Goal: Information Seeking & Learning: Learn about a topic

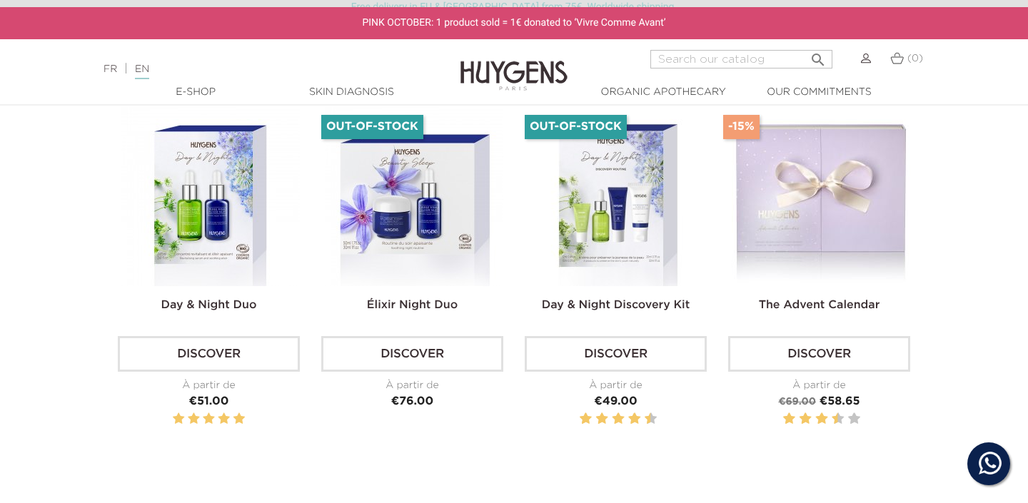
scroll to position [1223, 0]
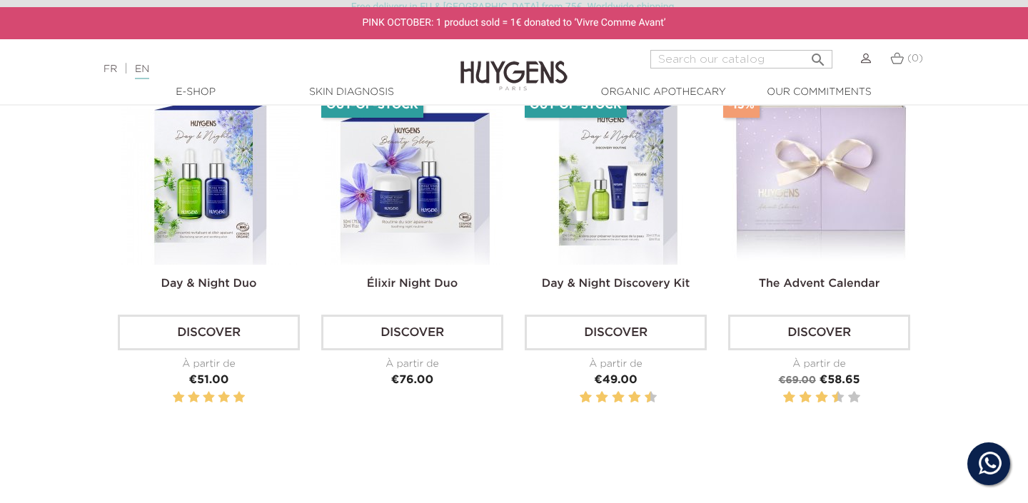
click at [806, 206] on img at bounding box center [821, 175] width 178 height 178
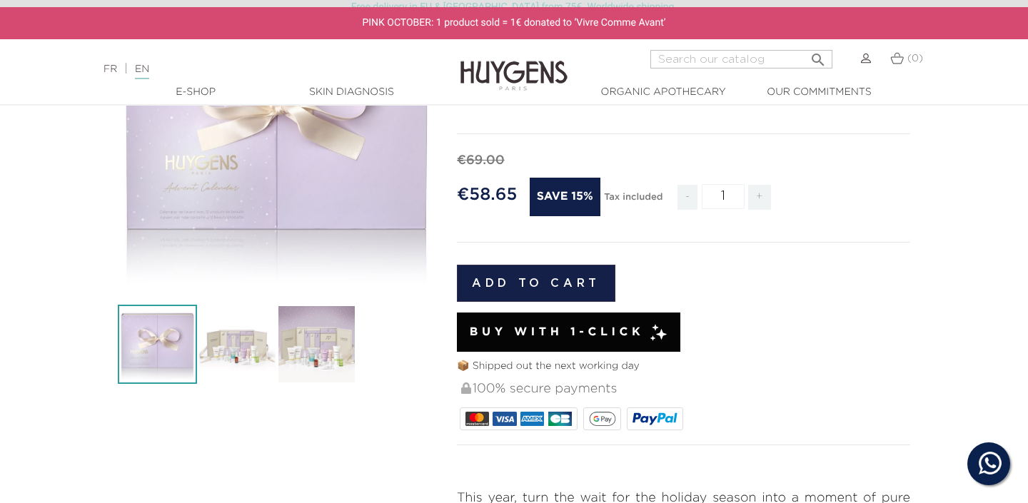
scroll to position [220, 0]
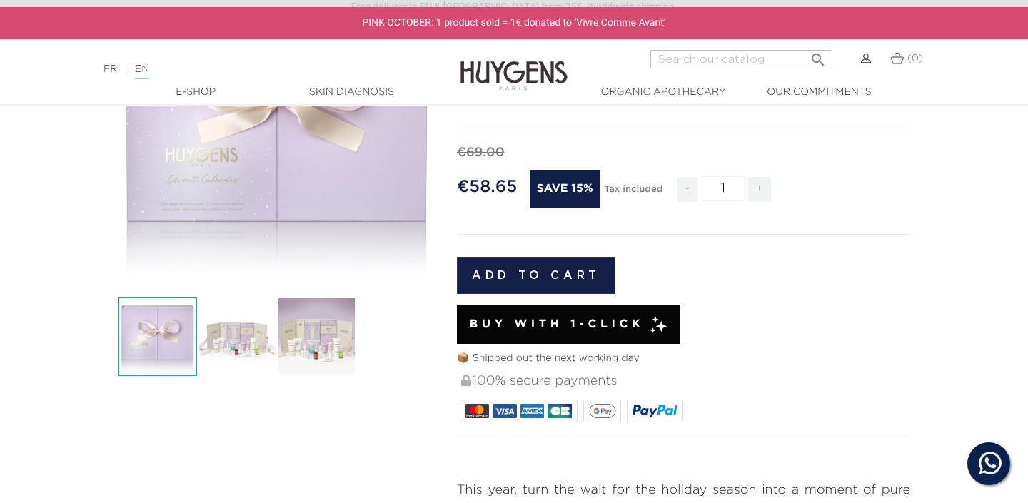
click at [245, 347] on img at bounding box center [236, 336] width 79 height 79
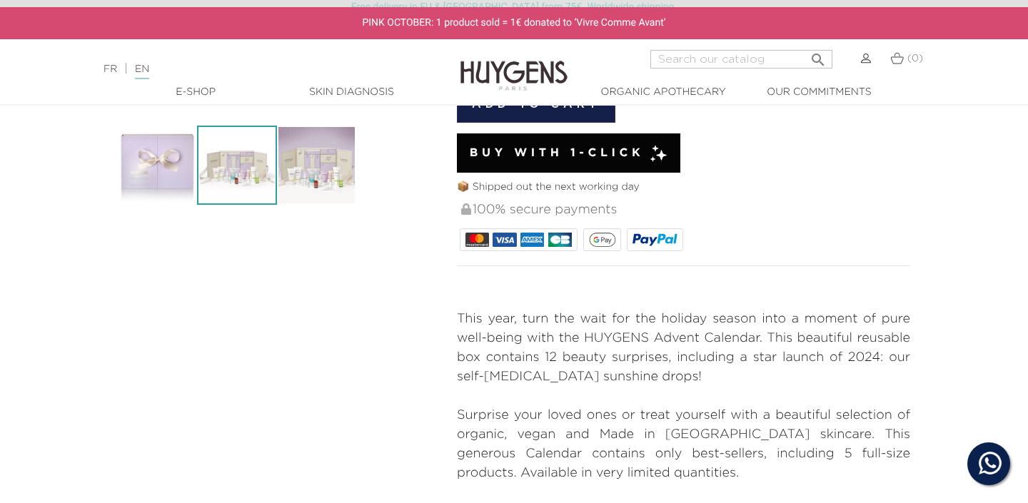
scroll to position [535, 0]
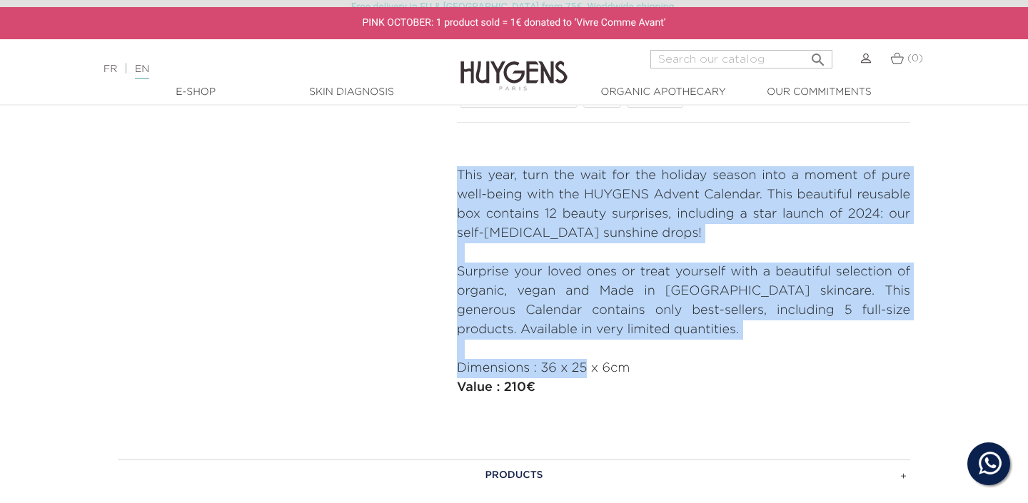
drag, startPoint x: 455, startPoint y: 171, endPoint x: 586, endPoint y: 377, distance: 244.6
click at [586, 377] on div "PREORDER The Advent Calendar" at bounding box center [683, 33] width 475 height 767
drag, startPoint x: 555, startPoint y: 383, endPoint x: 454, endPoint y: 135, distance: 268.0
click at [454, 135] on div "PREORDER The Advent Calendar" at bounding box center [683, 33] width 475 height 767
copy div "This year, turn the wait for the holiday season into a moment of pure well-bein…"
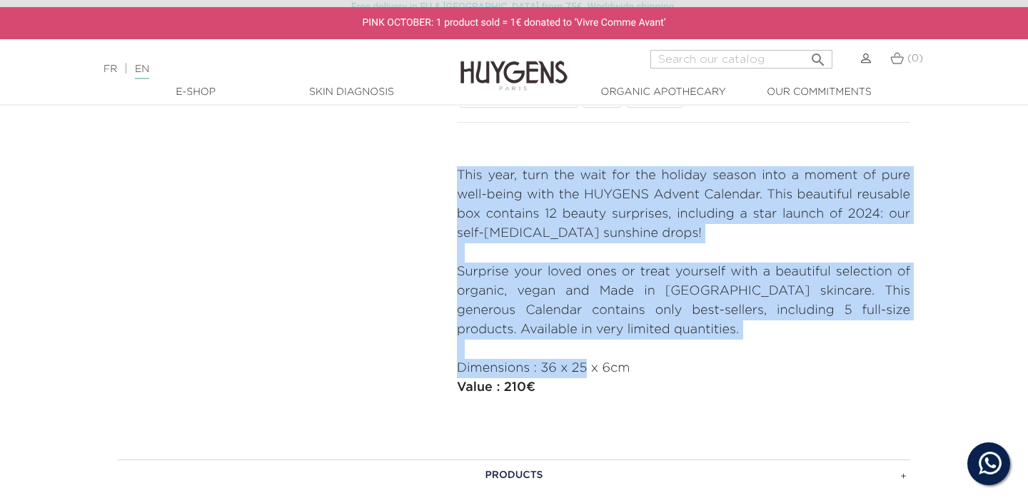
copy div "This year, turn the wait for the holiday season into a moment of pure well-bein…"
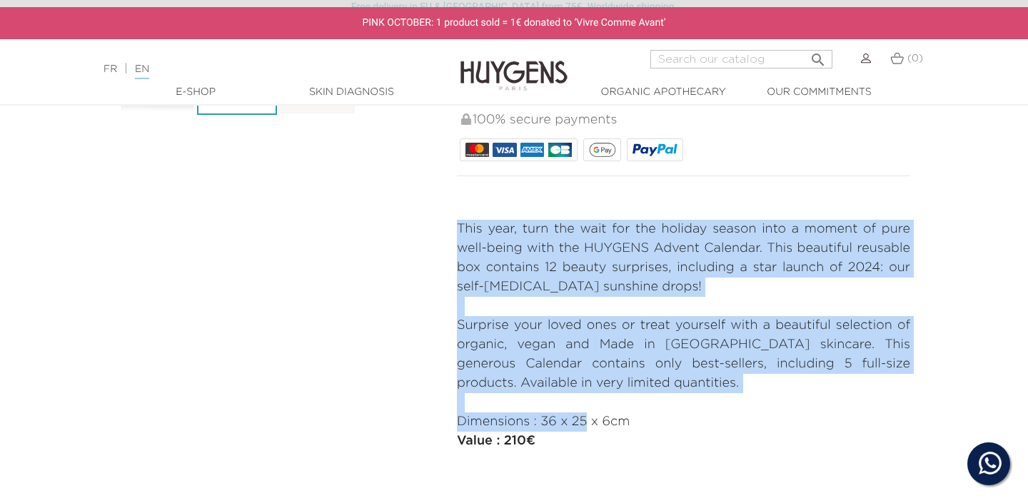
scroll to position [498, 0]
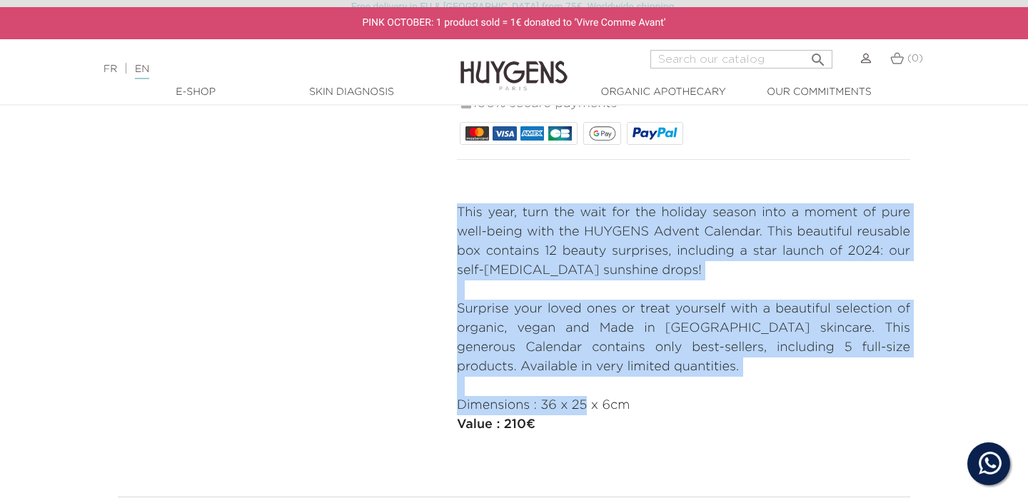
click at [511, 345] on p "Surprise your loved ones or treat yourself with a beautiful selection of organi…" at bounding box center [683, 338] width 453 height 77
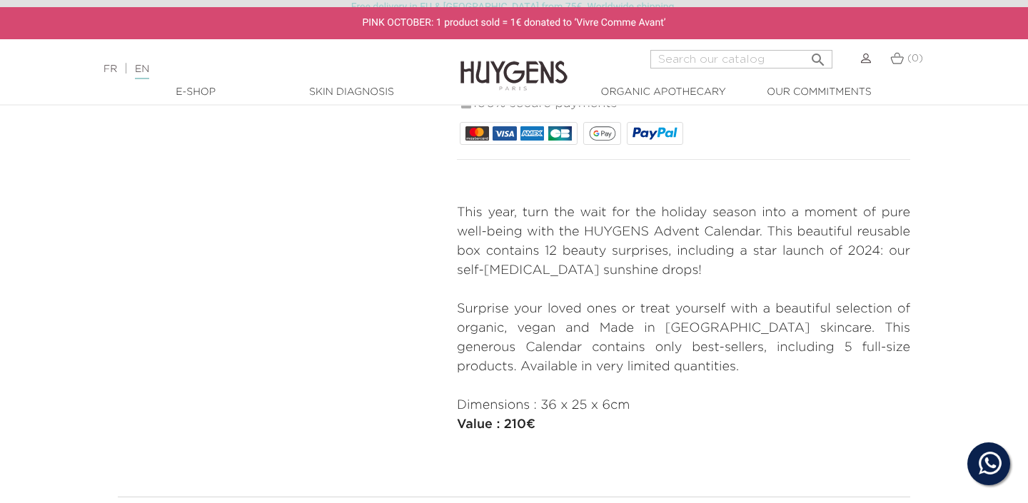
click at [589, 301] on p "Surprise your loved ones or treat yourself with a beautiful selection of organi…" at bounding box center [683, 338] width 453 height 77
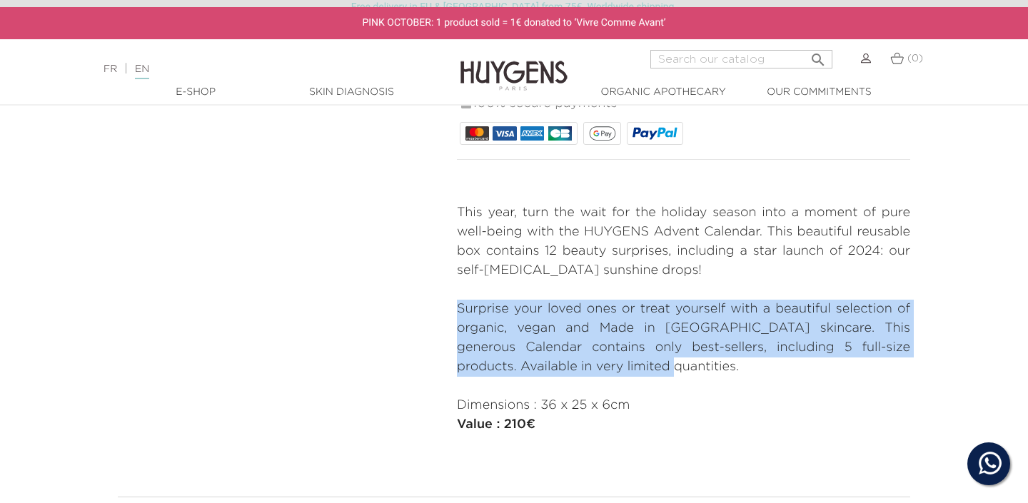
drag, startPoint x: 452, startPoint y: 308, endPoint x: 616, endPoint y: 365, distance: 173.8
click at [616, 365] on div "PREORDER The Advent Calendar" at bounding box center [683, 70] width 475 height 767
copy p "Surprise your loved ones or treat yourself with a beautiful selection of organi…"
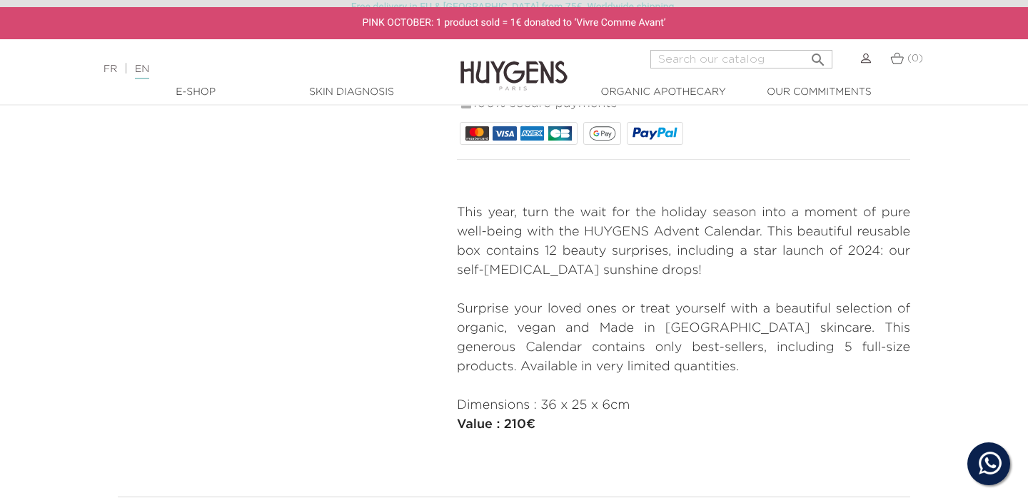
click at [111, 62] on div "FR | EN Français English" at bounding box center [256, 69] width 321 height 17
click at [110, 71] on link "FR" at bounding box center [111, 69] width 14 height 10
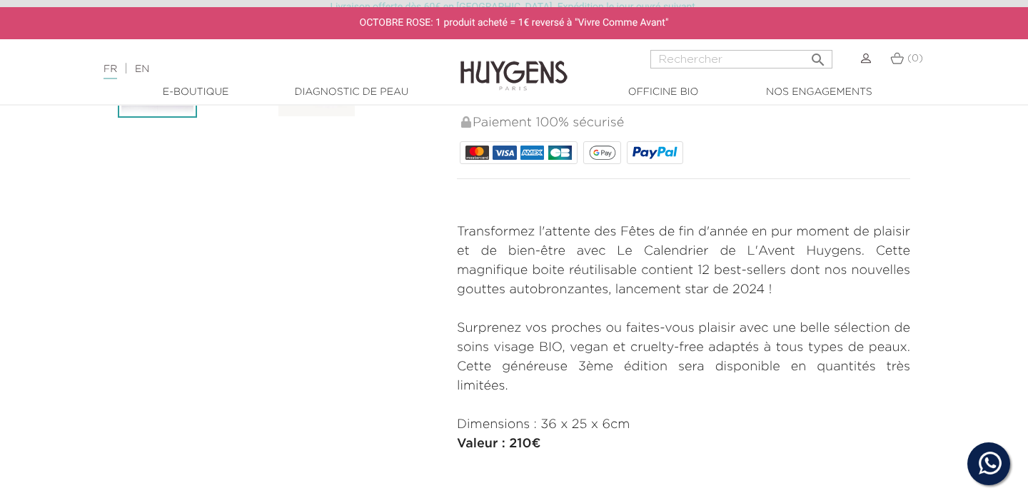
scroll to position [565, 0]
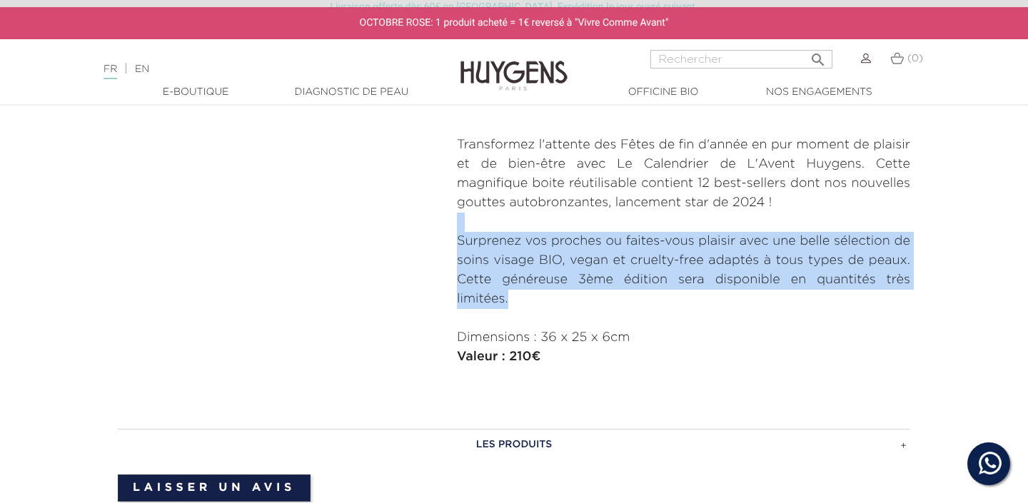
drag, startPoint x: 447, startPoint y: 223, endPoint x: 572, endPoint y: 300, distance: 146.4
click at [572, 300] on div "LA MAGIE DE [DATE] Le Calendrier de L'Avent" at bounding box center [683, 3] width 475 height 767
copy div "Surprenez vos proches ou faites-vous plaisir avec une belle sélection de soins …"
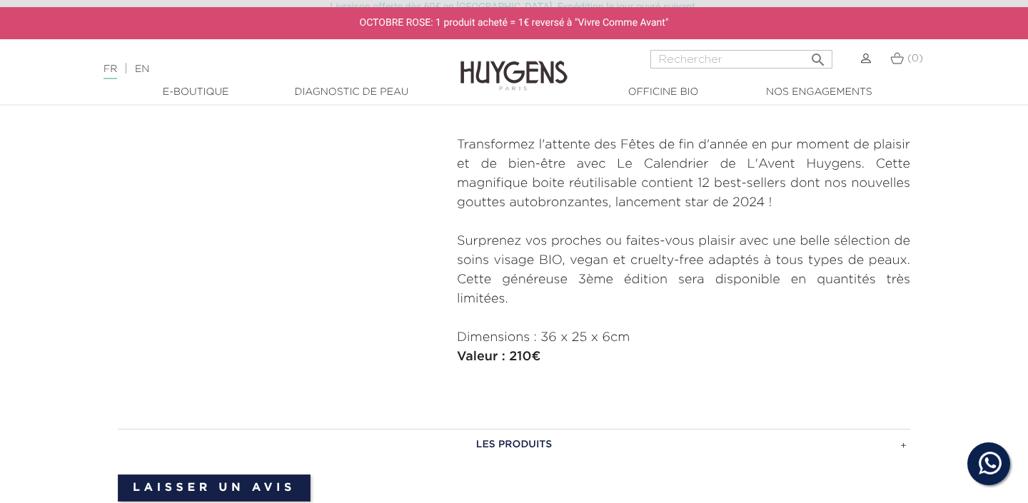
click at [573, 203] on p "Transformez l'attente des Fêtes de fin d'année en pur moment de plaisir et de b…" at bounding box center [683, 174] width 453 height 77
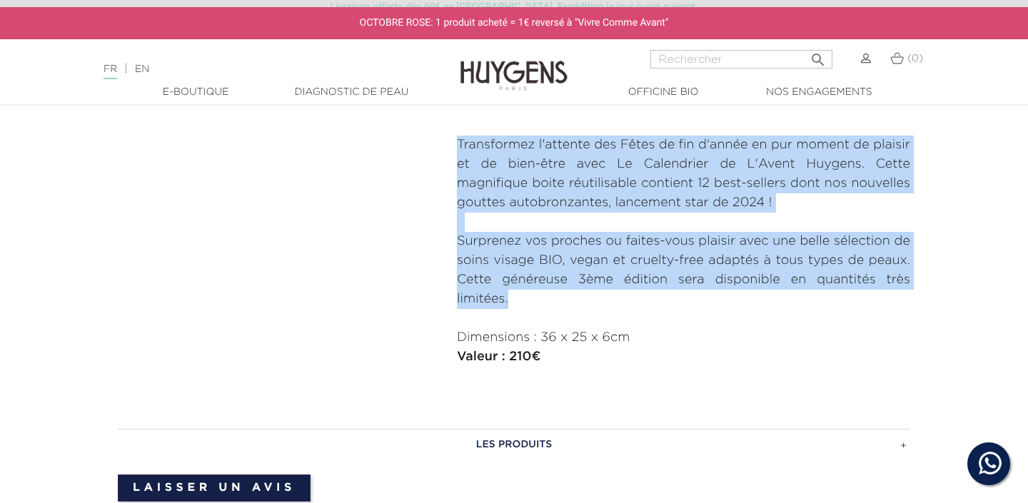
drag, startPoint x: 450, startPoint y: 138, endPoint x: 588, endPoint y: 294, distance: 207.4
click at [588, 294] on div "LA MAGIE DE [DATE] Le Calendrier de L'Avent" at bounding box center [683, 3] width 475 height 767
copy div "Transformez l'attente des Fêtes de fin d'année en pur moment de plaisir et de b…"
click at [149, 74] on link "EN" at bounding box center [142, 69] width 14 height 10
